Goal: Task Accomplishment & Management: Use online tool/utility

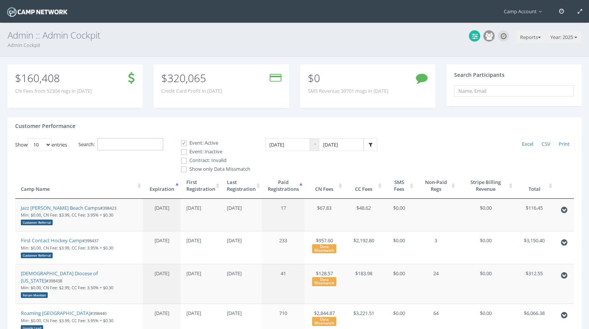
click at [139, 140] on input "Search:" at bounding box center [130, 144] width 66 height 12
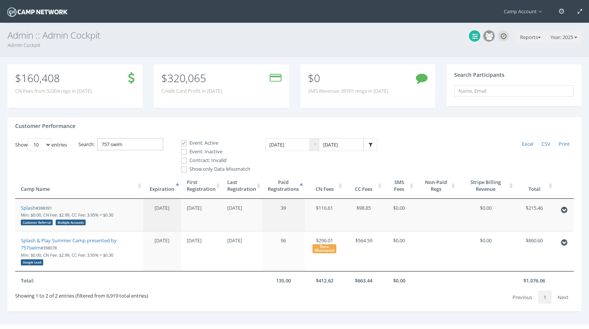
type input "757 swim"
drag, startPoint x: 64, startPoint y: 241, endPoint x: 75, endPoint y: 23, distance: 217.9
click at [0, 0] on main "Camp Account My Profile My Events My Team" at bounding box center [294, 173] width 589 height 347
drag, startPoint x: 55, startPoint y: 207, endPoint x: 40, endPoint y: 207, distance: 14.4
click at [40, 207] on small "#398391 Min: $0.00, CN Fee: $2.99, CC Fee: 3.95% + $0.30 Customer Referral Mult…" at bounding box center [67, 215] width 92 height 20
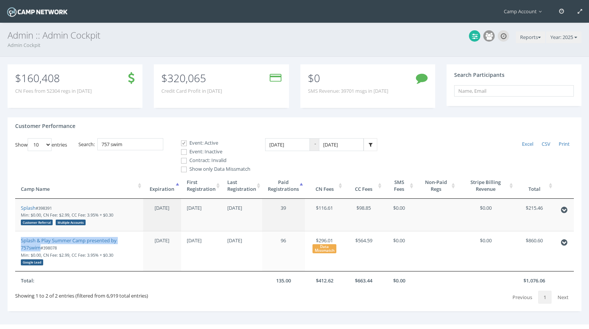
copy small "398391"
drag, startPoint x: 29, startPoint y: 209, endPoint x: 176, endPoint y: 8, distance: 249.1
click at [0, 0] on main "Camp Account My Profile My Events My Team" at bounding box center [294, 173] width 589 height 347
drag, startPoint x: 34, startPoint y: 240, endPoint x: 55, endPoint y: 3, distance: 238.3
click at [0, 0] on main "Camp Account My Profile My Events My Team" at bounding box center [294, 173] width 589 height 347
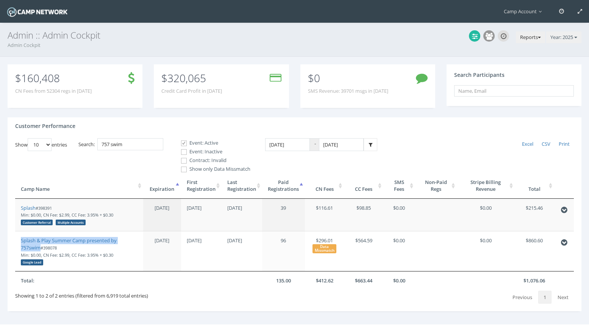
click at [533, 32] on button "Reports" at bounding box center [530, 37] width 29 height 12
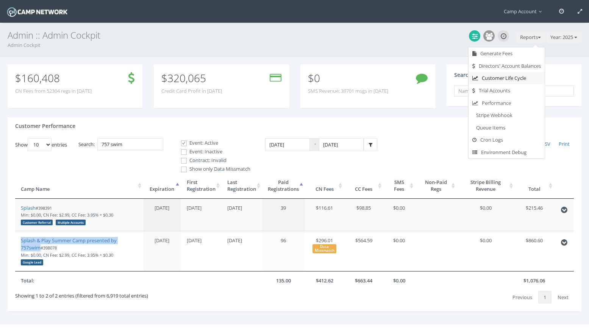
click at [517, 81] on link "Customer Life Cycle" at bounding box center [506, 78] width 76 height 12
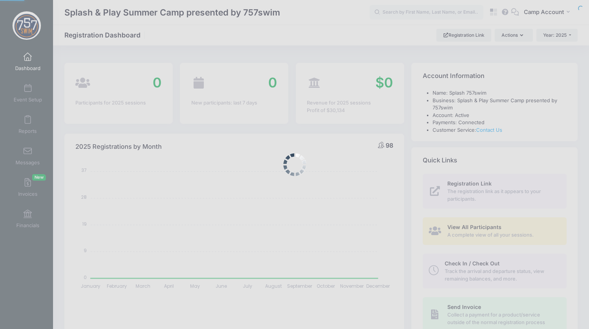
select select
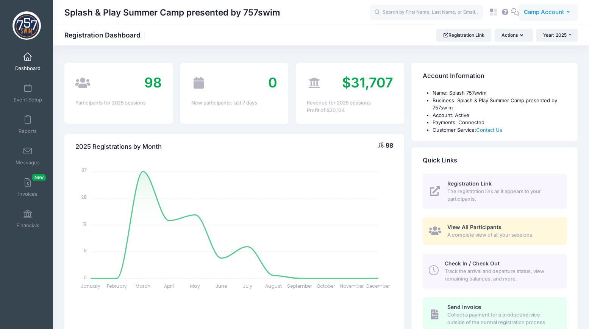
click at [554, 12] on span "Camp Account" at bounding box center [543, 12] width 40 height 8
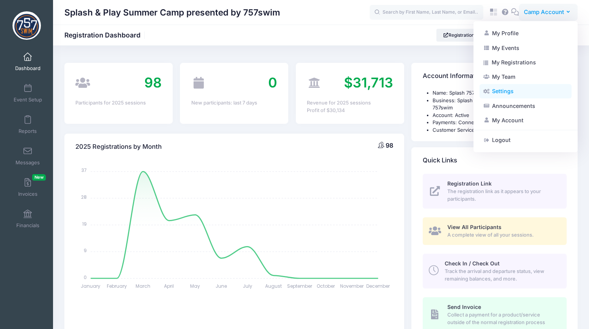
click at [515, 95] on link "Settings" at bounding box center [525, 91] width 92 height 14
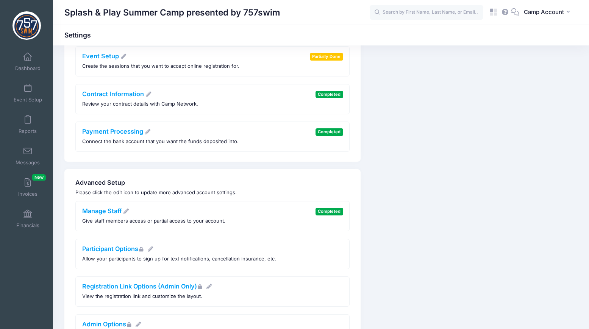
scroll to position [128, 0]
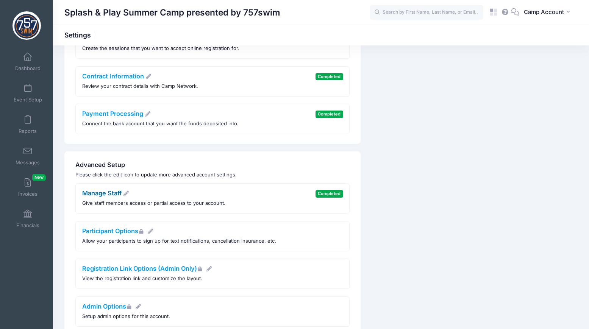
click at [119, 195] on link "Manage Staff" at bounding box center [105, 193] width 47 height 8
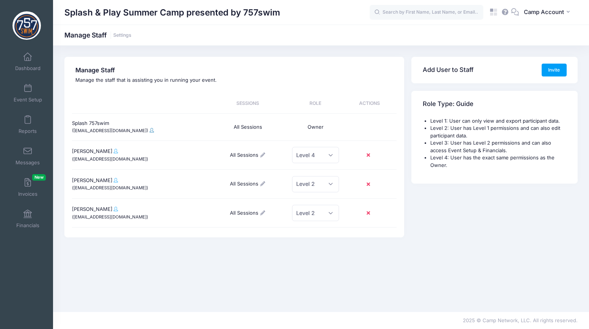
click at [150, 131] on span at bounding box center [152, 130] width 4 height 5
